Goal: Check status: Check status

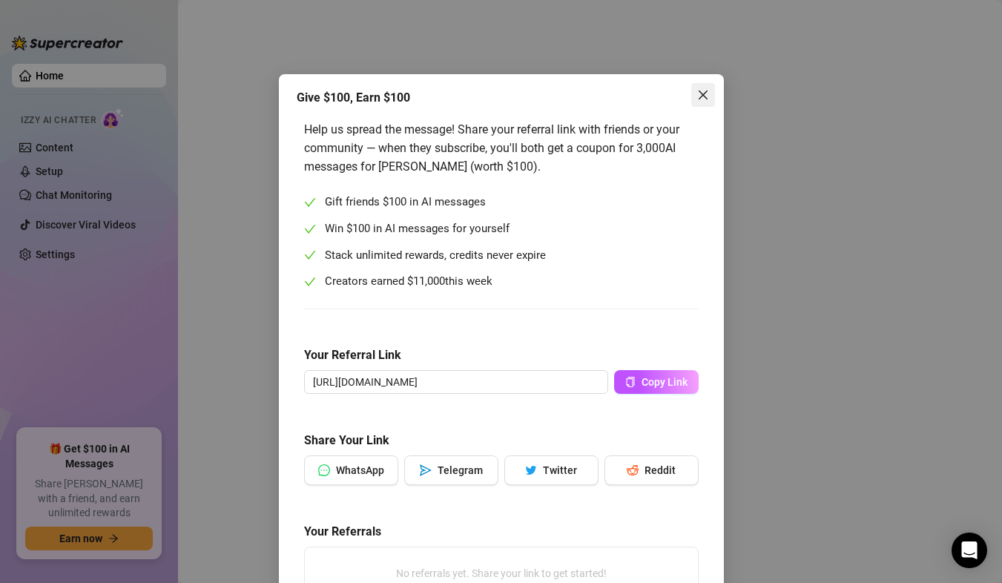
click at [699, 92] on icon "close" at bounding box center [702, 94] width 9 height 9
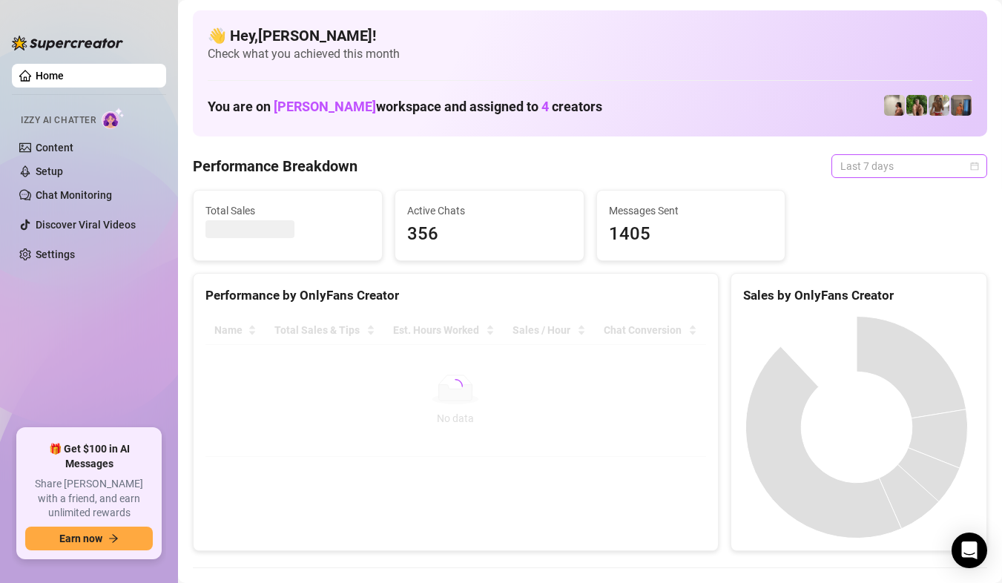
click at [967, 159] on div "Last 7 days" at bounding box center [909, 166] width 156 height 24
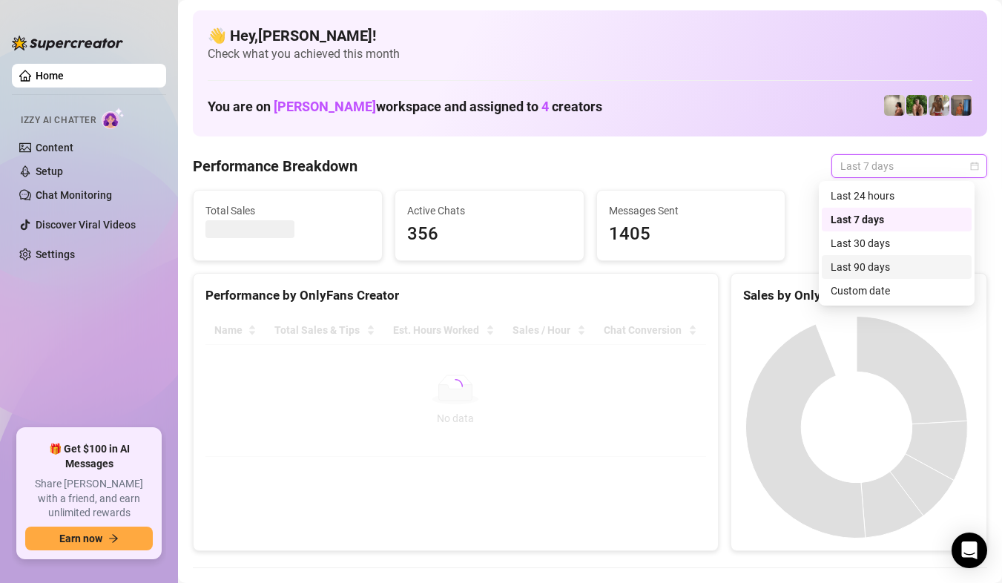
click at [881, 290] on div "Custom date" at bounding box center [897, 291] width 132 height 16
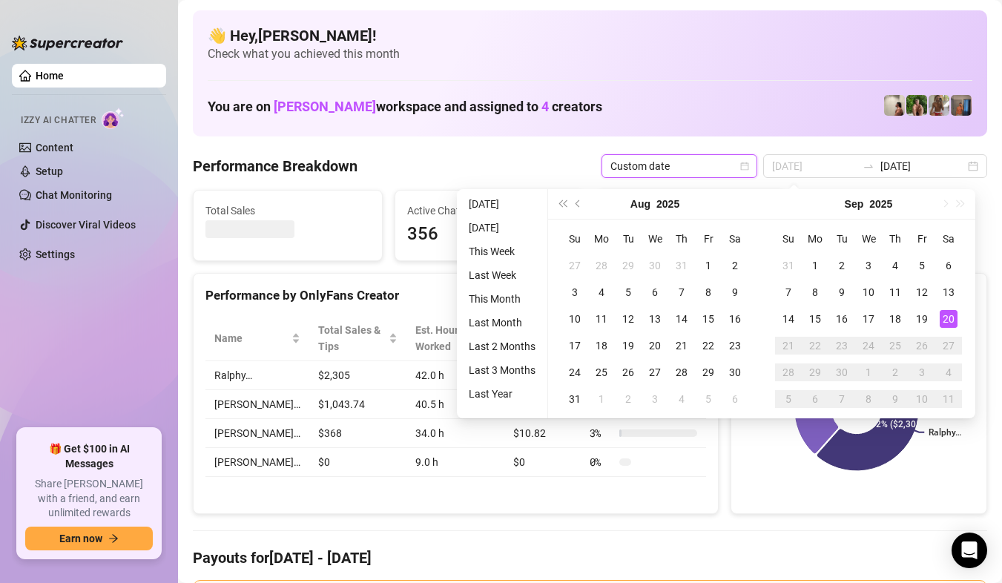
type input "[DATE]"
click at [946, 310] on div "20" at bounding box center [949, 319] width 18 height 18
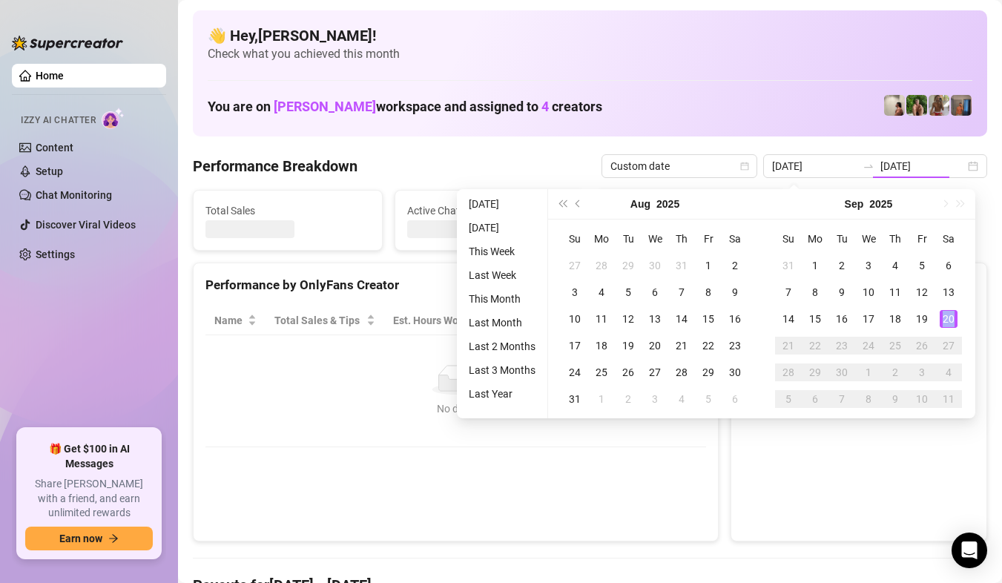
type input "[DATE]"
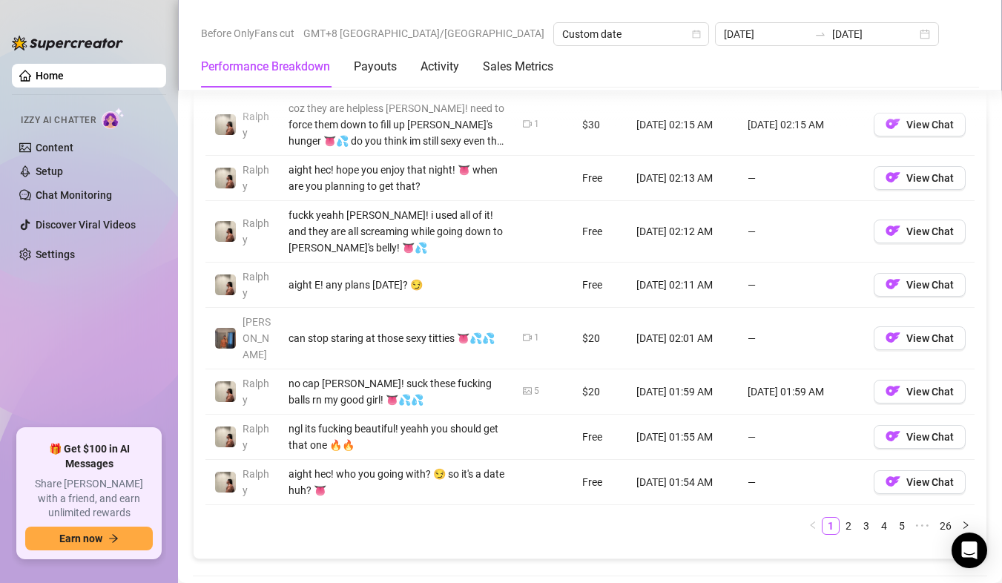
scroll to position [1854, 0]
